Goal: Navigation & Orientation: Find specific page/section

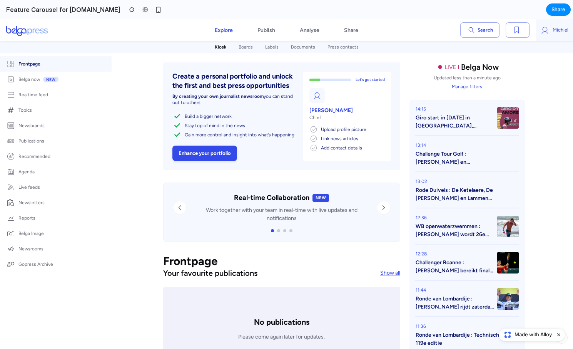
click at [176, 206] on icon "Previous feature" at bounding box center [180, 208] width 8 height 8
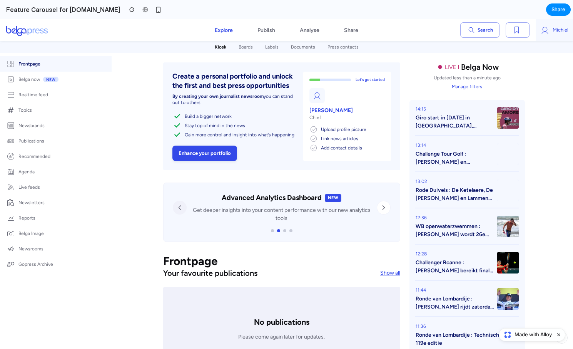
click at [176, 206] on icon "Previous feature" at bounding box center [180, 208] width 8 height 8
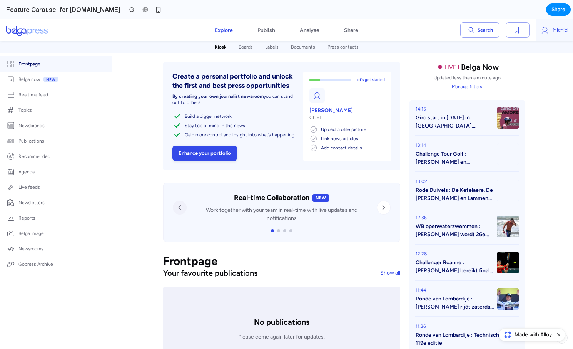
click at [176, 206] on icon "Previous feature" at bounding box center [180, 208] width 8 height 8
click at [386, 208] on button "Next feature" at bounding box center [384, 208] width 14 height 14
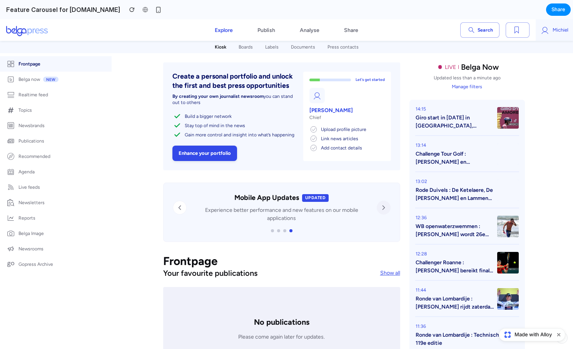
click at [386, 208] on button "Next feature" at bounding box center [384, 208] width 14 height 14
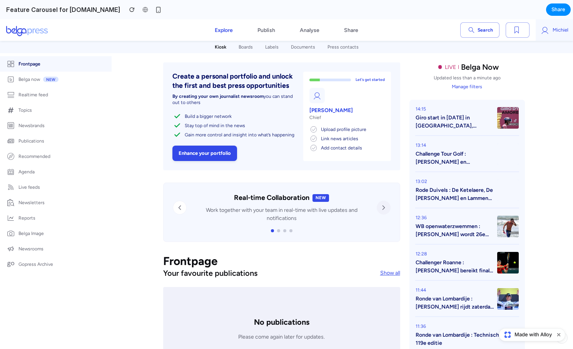
click at [386, 208] on button "Next feature" at bounding box center [384, 208] width 14 height 14
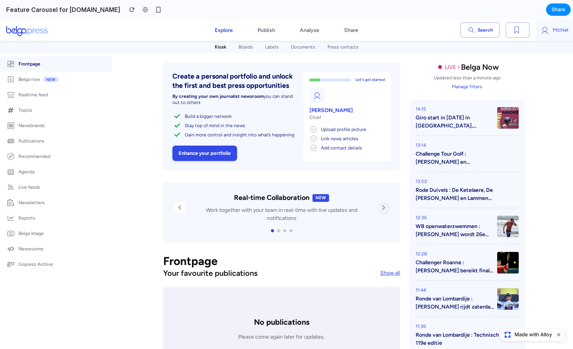
click at [386, 208] on button "Next feature" at bounding box center [384, 208] width 14 height 14
click at [328, 111] on p "[PERSON_NAME]" at bounding box center [346, 110] width 75 height 8
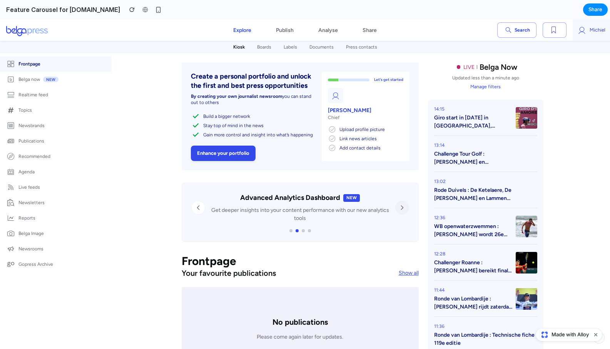
click at [400, 211] on icon "Next feature" at bounding box center [402, 208] width 8 height 8
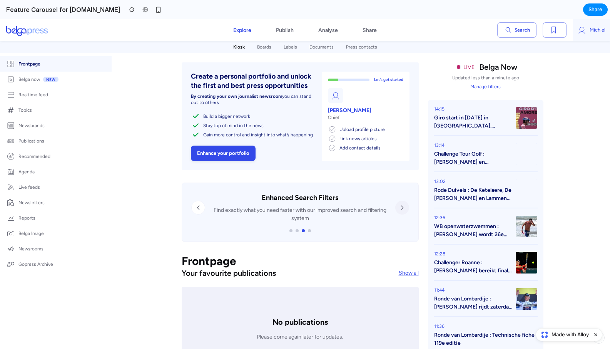
click at [400, 211] on icon "Next feature" at bounding box center [402, 208] width 8 height 8
click at [528, 32] on link "Search" at bounding box center [516, 29] width 39 height 15
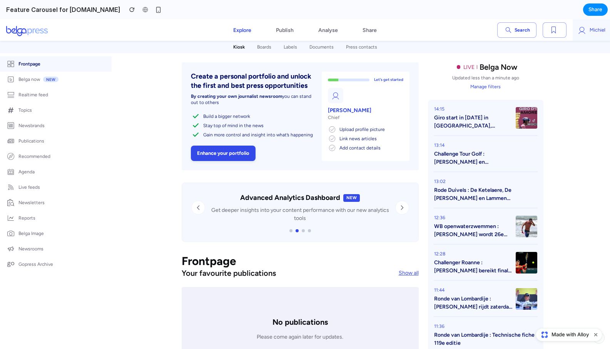
click at [528, 32] on link "Search" at bounding box center [516, 29] width 39 height 15
click at [555, 28] on icon at bounding box center [553, 29] width 9 height 9
click at [573, 27] on span "Michiel" at bounding box center [598, 30] width 16 height 8
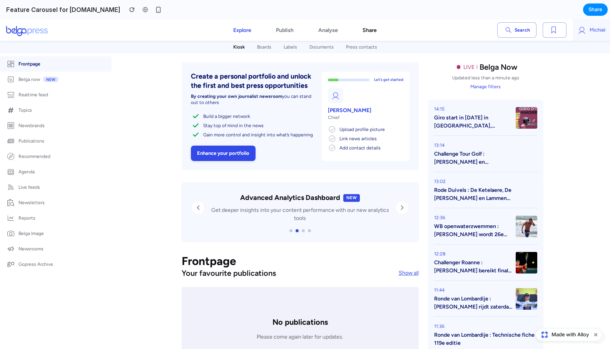
click at [372, 25] on link "Share" at bounding box center [369, 30] width 39 height 22
click at [368, 33] on link "Share" at bounding box center [369, 30] width 39 height 22
click at [334, 33] on link "Analyse" at bounding box center [328, 30] width 44 height 22
click at [321, 50] on link "Documents" at bounding box center [321, 47] width 37 height 12
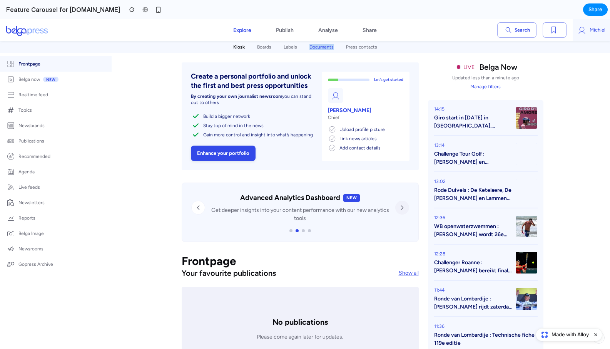
click at [402, 204] on icon "Next feature" at bounding box center [402, 208] width 8 height 8
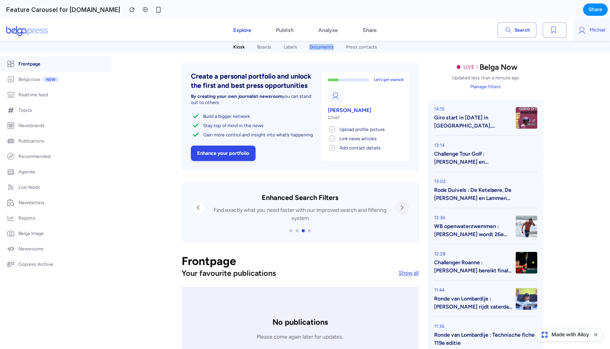
click at [402, 204] on icon "Next feature" at bounding box center [402, 208] width 8 height 8
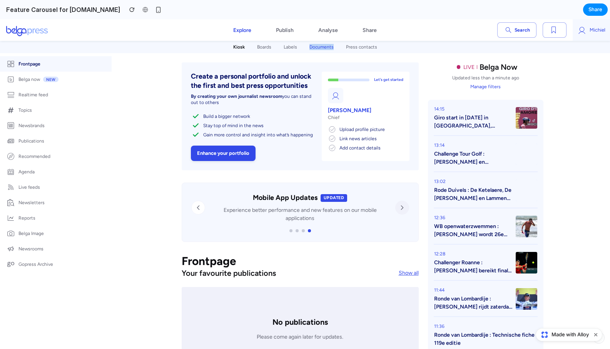
click at [402, 204] on icon "Next feature" at bounding box center [402, 208] width 8 height 8
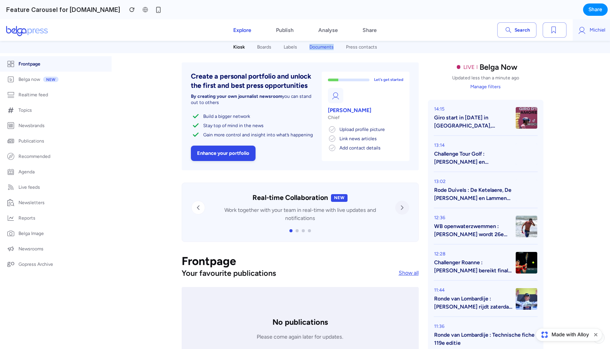
click at [402, 204] on icon "Next feature" at bounding box center [402, 208] width 8 height 8
